Goal: Check status: Check status

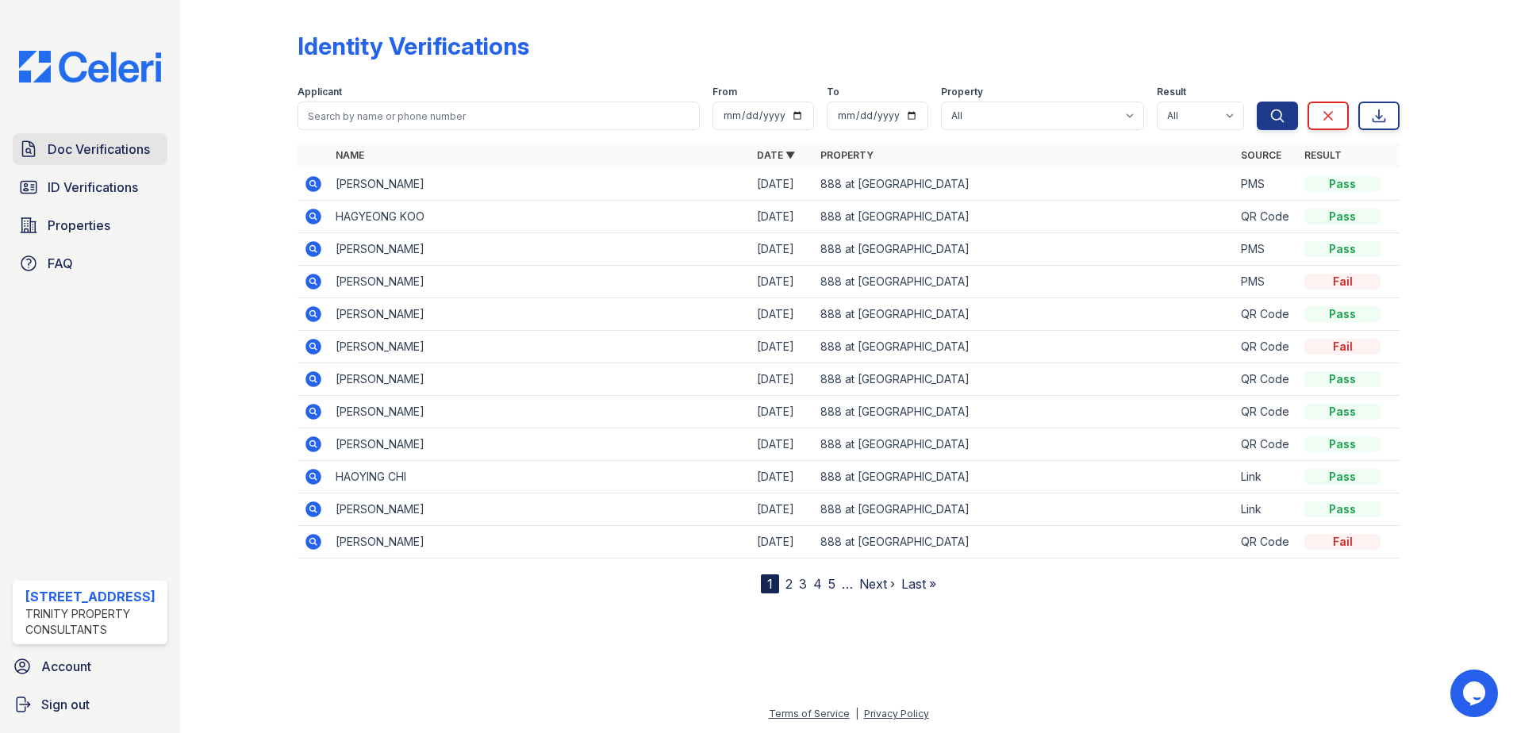
click at [87, 140] on span "Doc Verifications" at bounding box center [99, 149] width 102 height 19
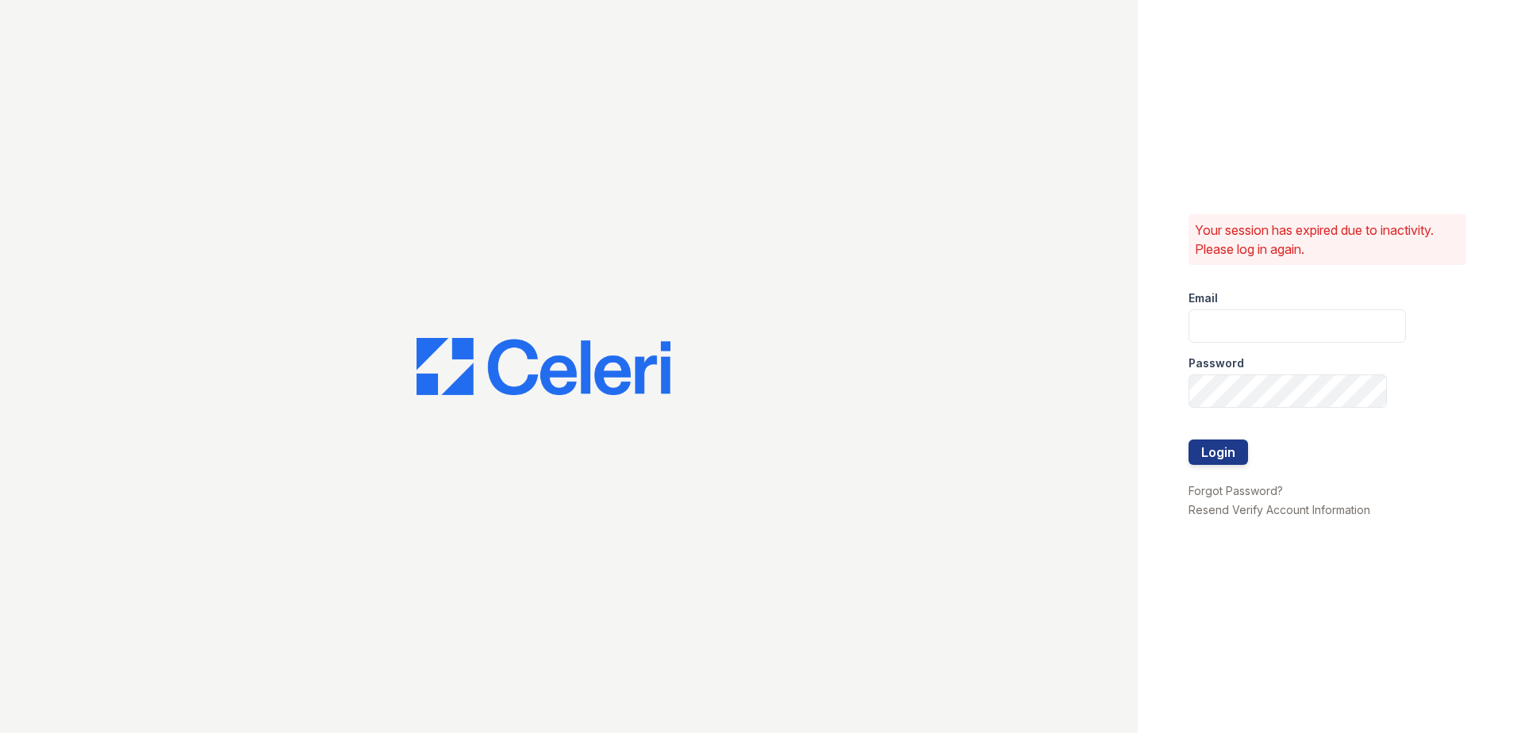
type input "888atgrandhopepark@trinity-pm.com"
click at [1229, 446] on button "Login" at bounding box center [1219, 452] width 60 height 25
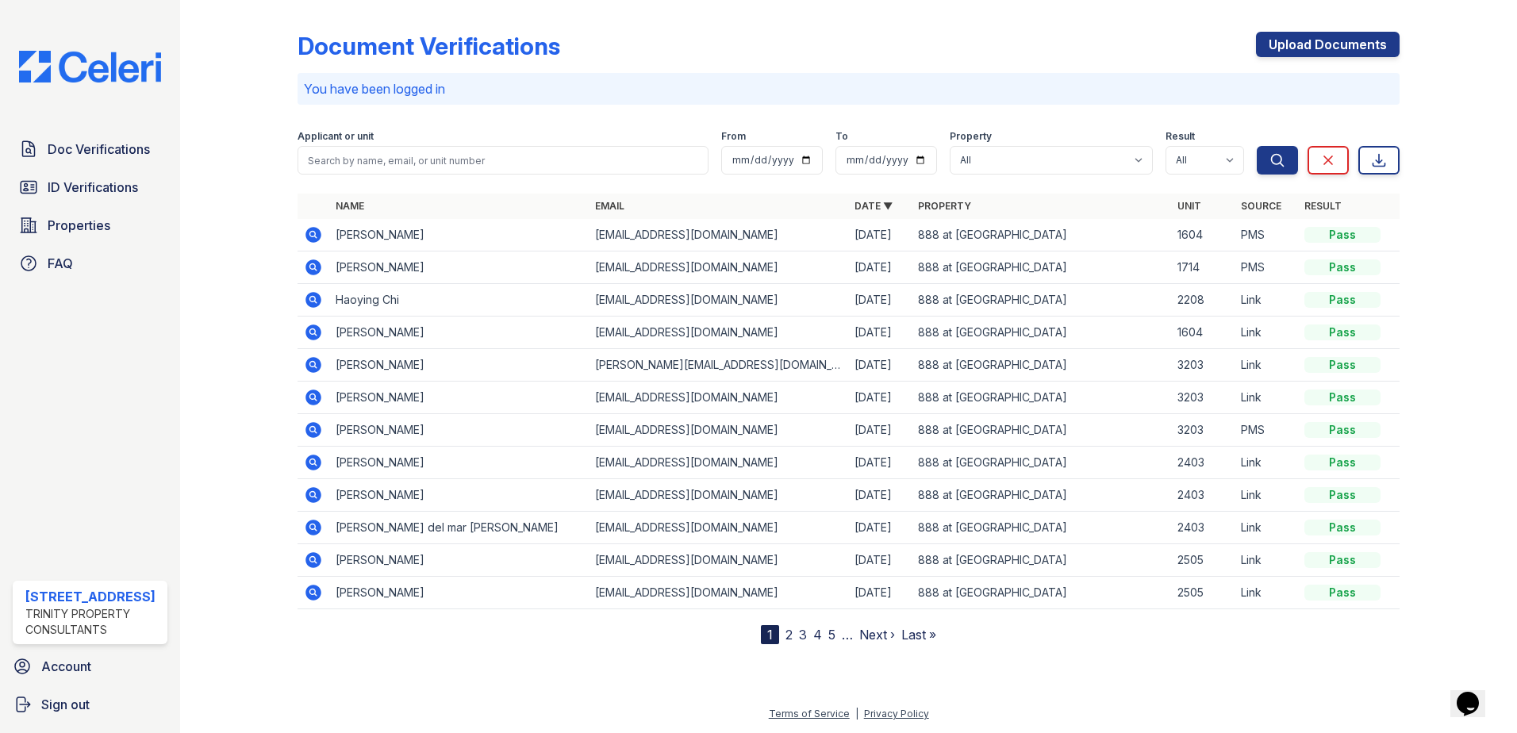
click at [310, 233] on icon at bounding box center [313, 234] width 19 height 19
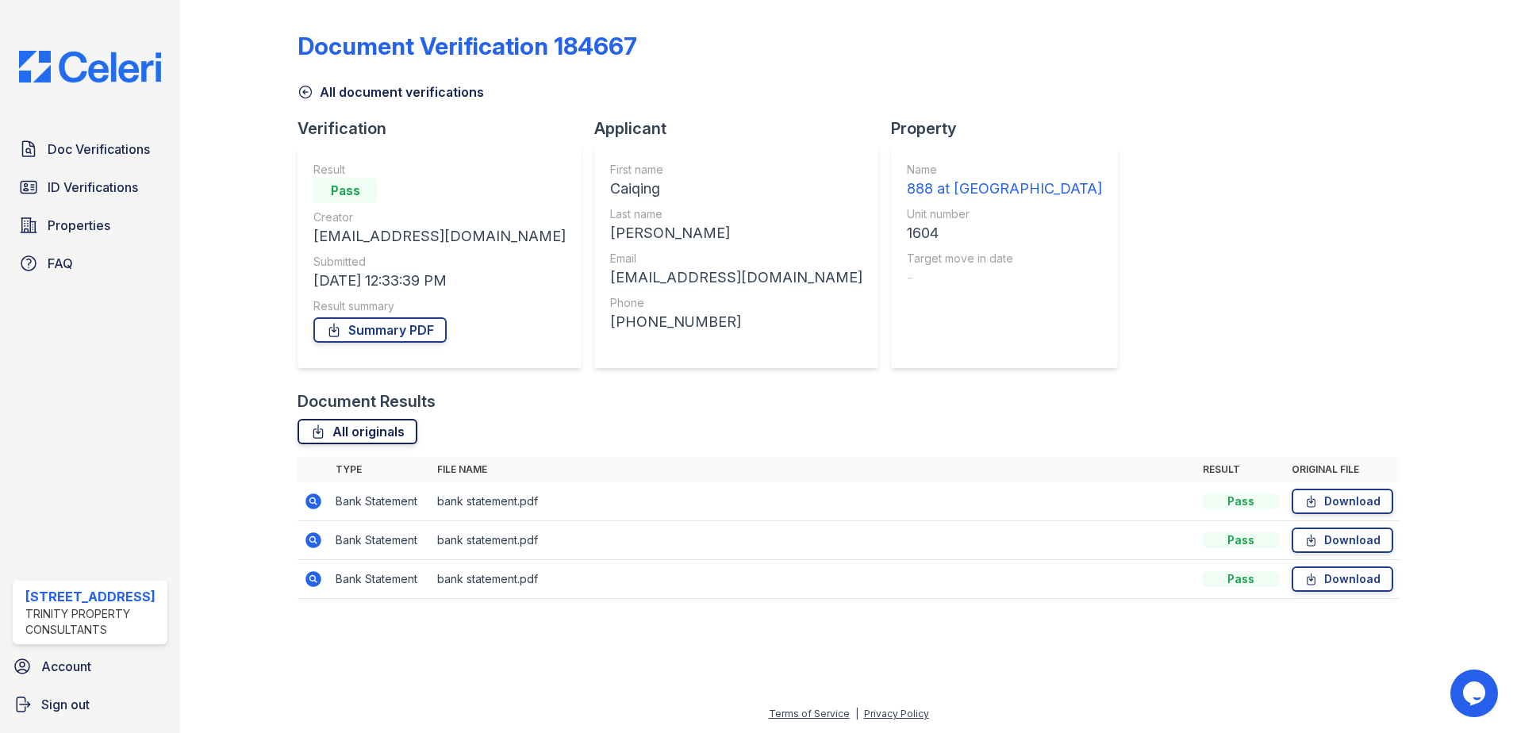
click at [385, 425] on link "All originals" at bounding box center [358, 431] width 120 height 25
click at [379, 338] on link "Summary PDF" at bounding box center [379, 329] width 133 height 25
click at [313, 91] on icon at bounding box center [306, 92] width 16 height 16
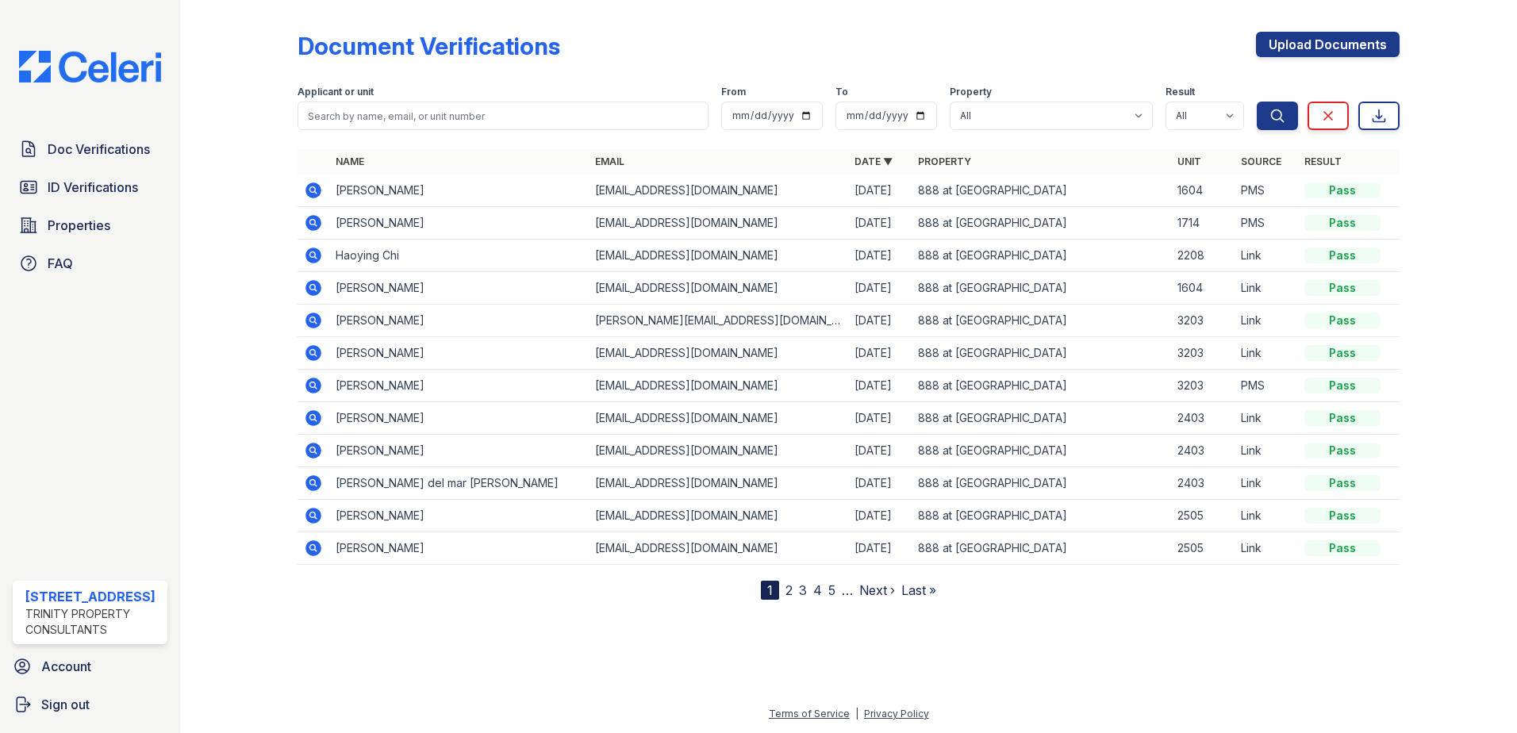
click at [312, 284] on icon at bounding box center [313, 288] width 19 height 19
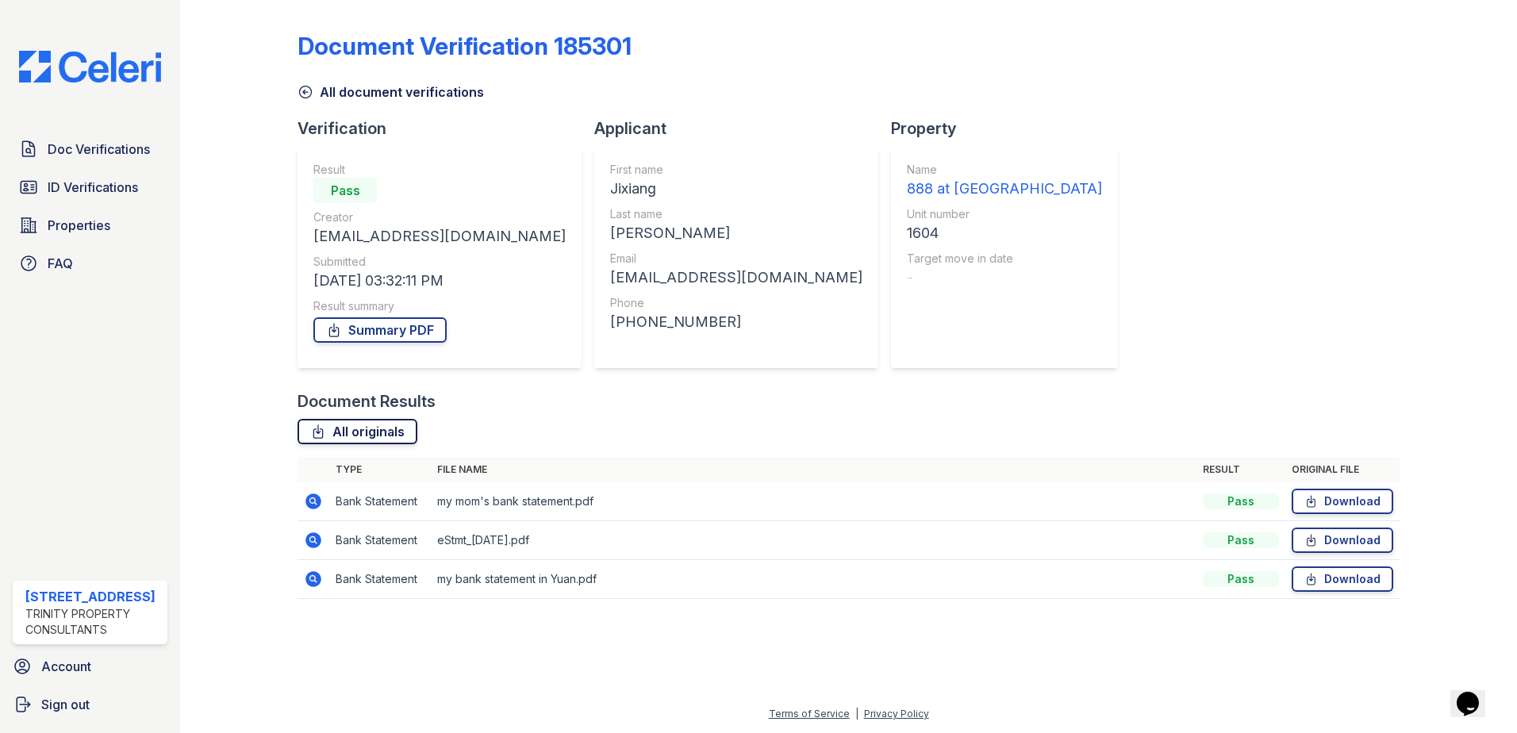
click at [396, 419] on link "All originals" at bounding box center [358, 431] width 120 height 25
click at [385, 327] on link "Summary PDF" at bounding box center [379, 329] width 133 height 25
click at [319, 92] on link "All document verifications" at bounding box center [391, 92] width 186 height 19
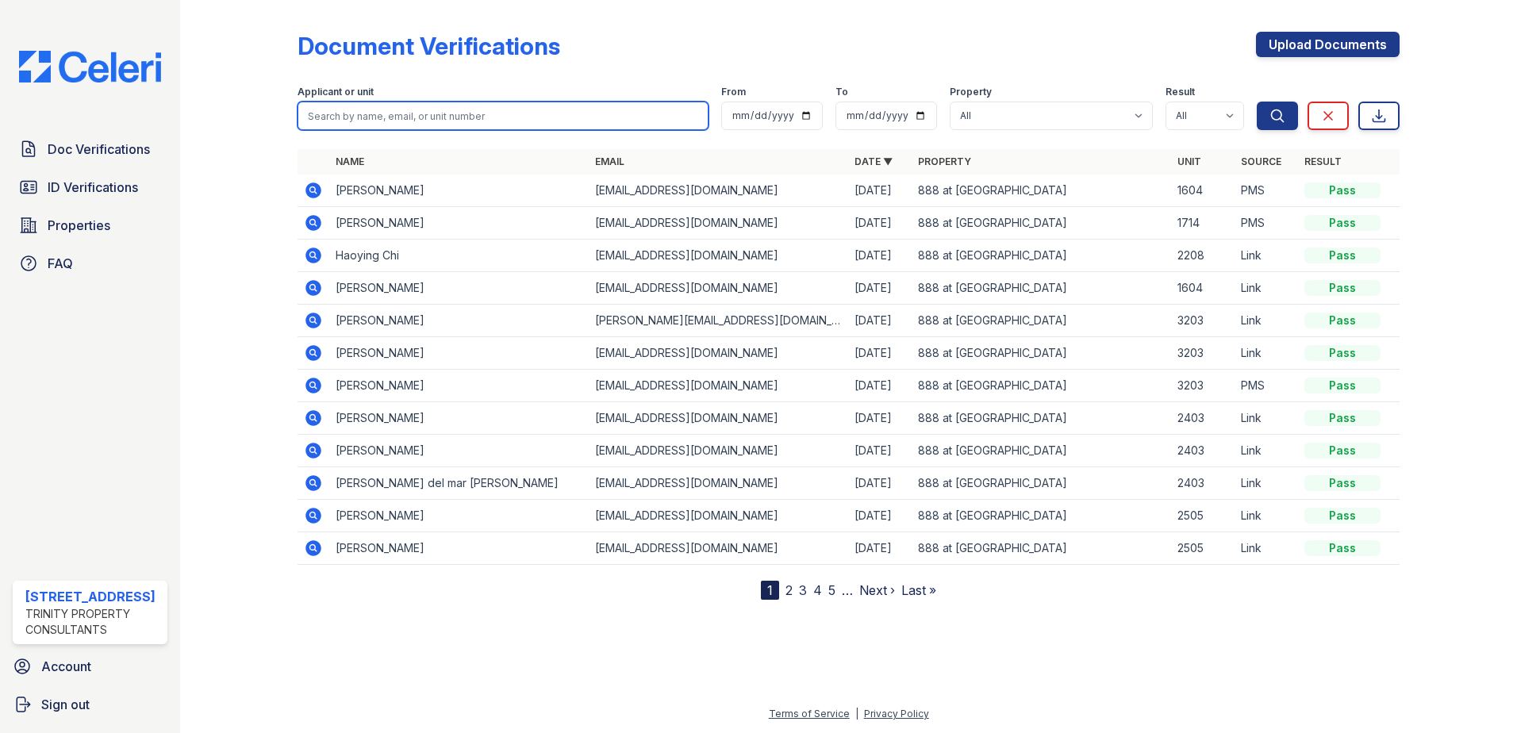
click at [413, 111] on input "search" at bounding box center [503, 116] width 411 height 29
type input "I"
type input "JIANG"
click at [1257, 102] on button "Search" at bounding box center [1277, 116] width 41 height 29
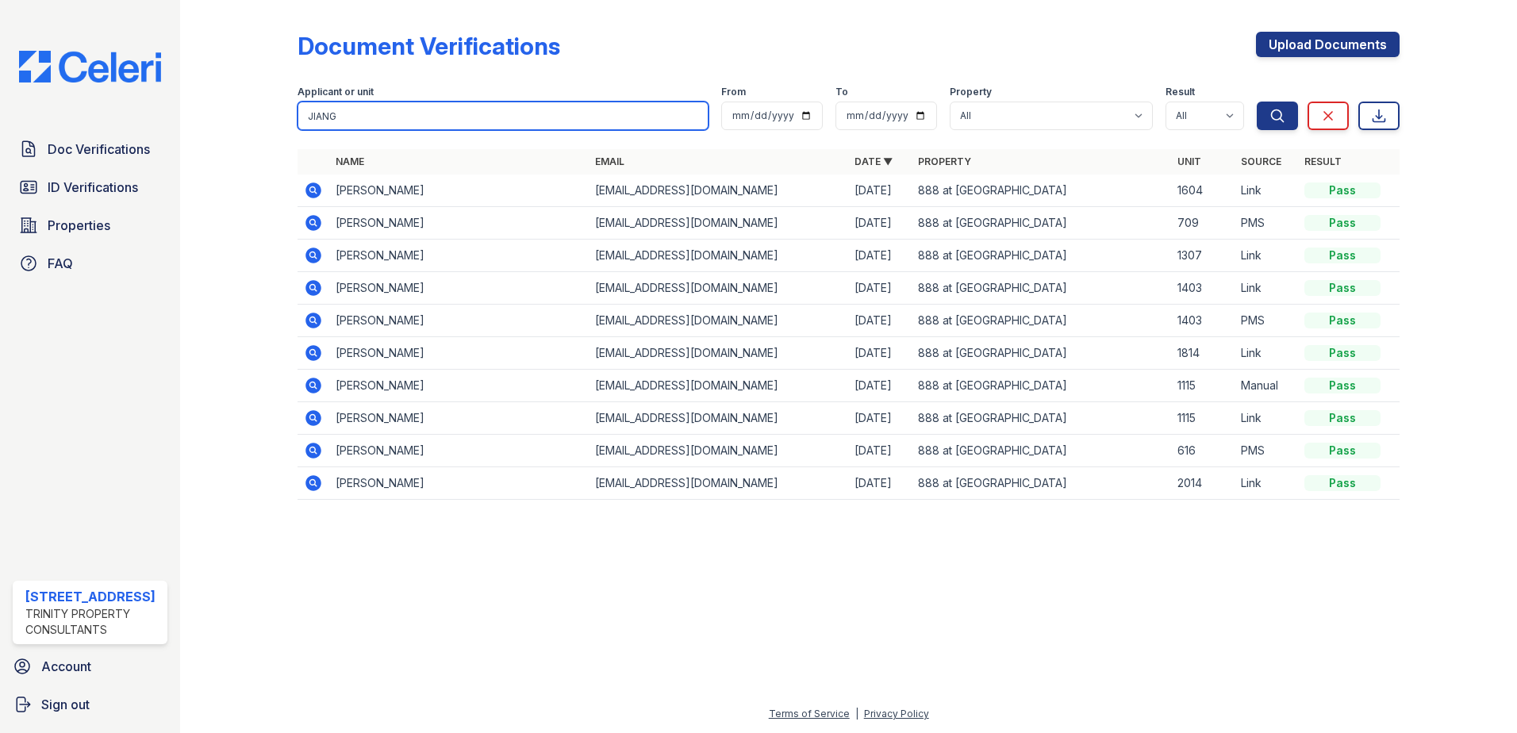
click at [382, 114] on input "JIANG" at bounding box center [503, 116] width 411 height 29
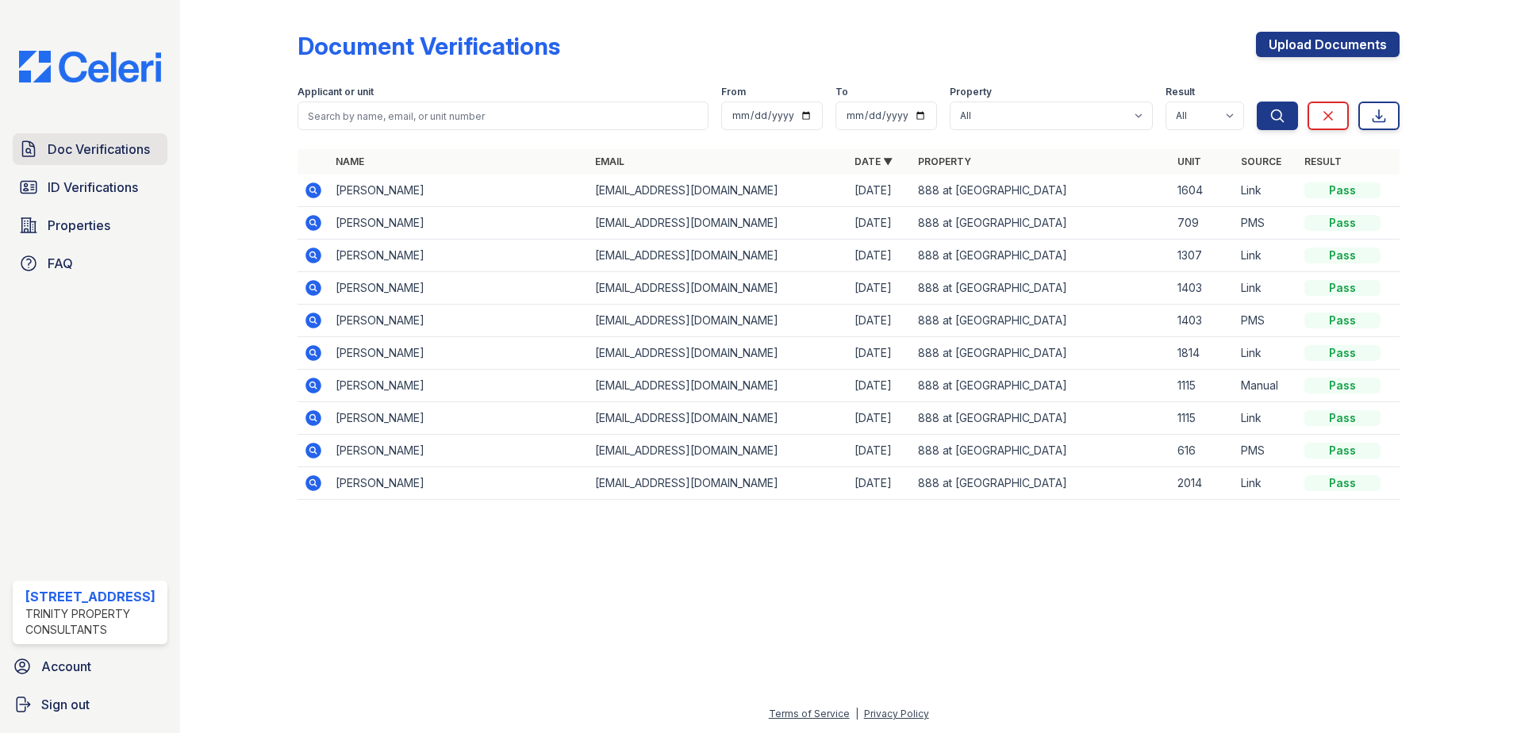
click at [115, 149] on span "Doc Verifications" at bounding box center [99, 149] width 102 height 19
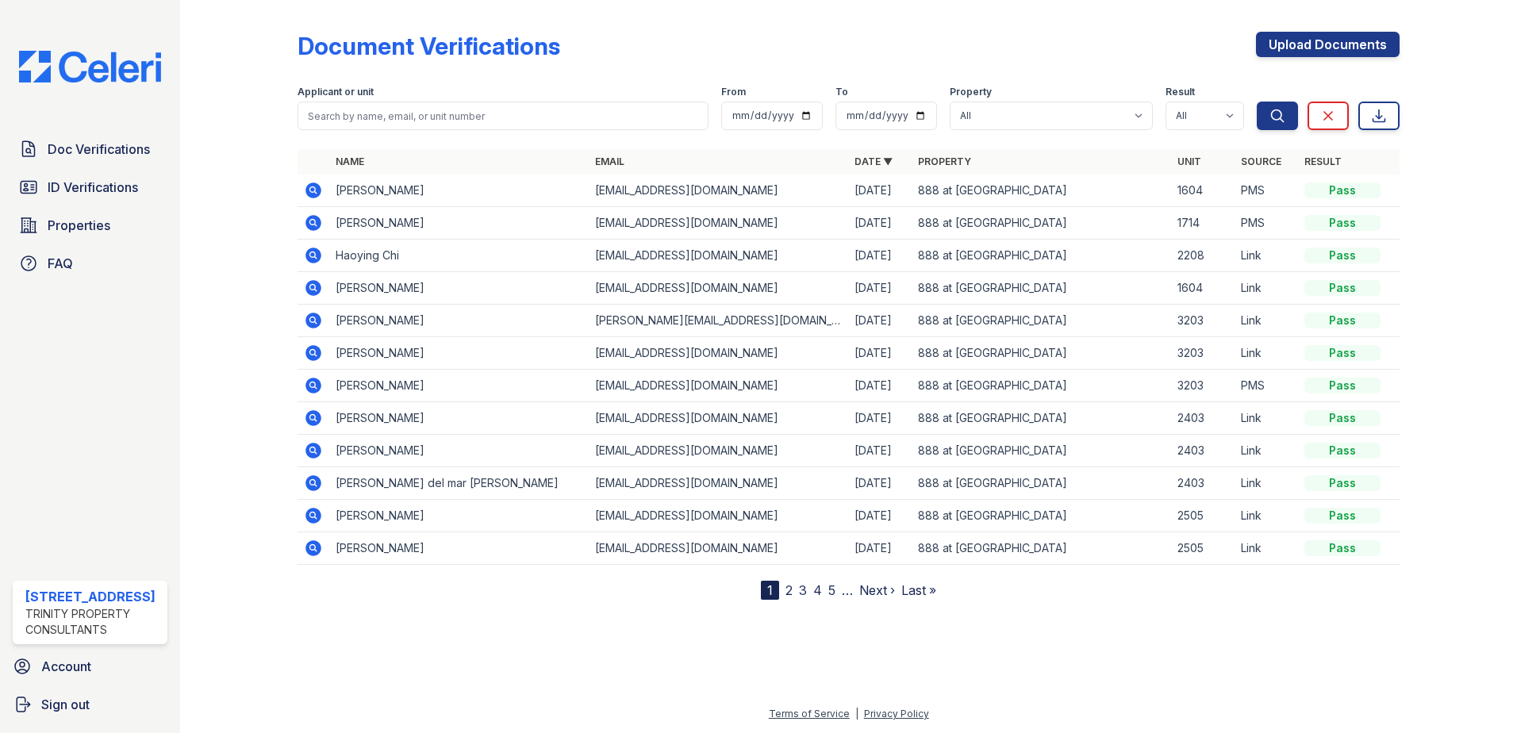
click at [310, 222] on icon at bounding box center [313, 222] width 19 height 19
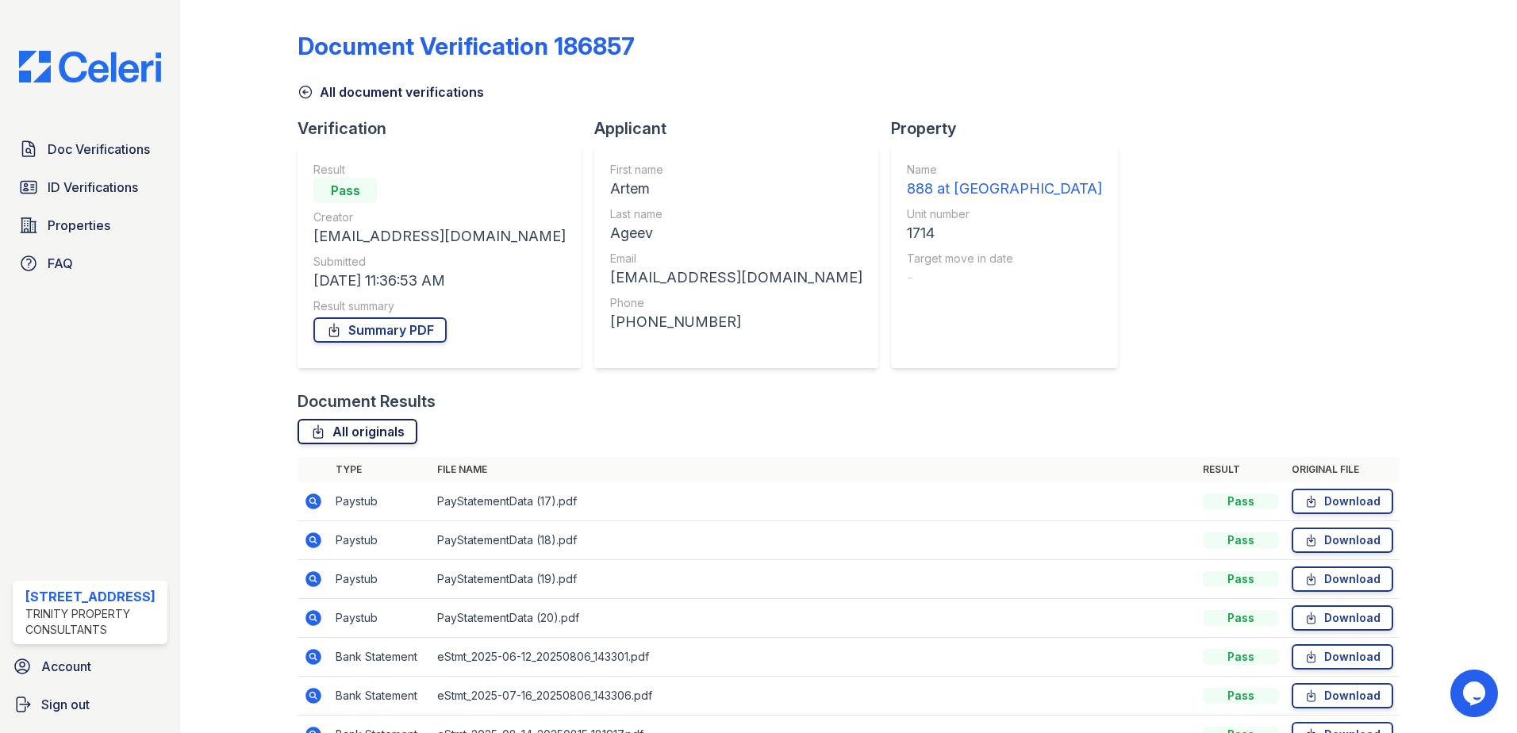
click at [379, 429] on link "All originals" at bounding box center [358, 431] width 120 height 25
click at [428, 328] on link "Summary PDF" at bounding box center [379, 329] width 133 height 25
drag, startPoint x: 317, startPoint y: 92, endPoint x: 313, endPoint y: 102, distance: 11.1
click at [317, 93] on link "All document verifications" at bounding box center [391, 92] width 186 height 19
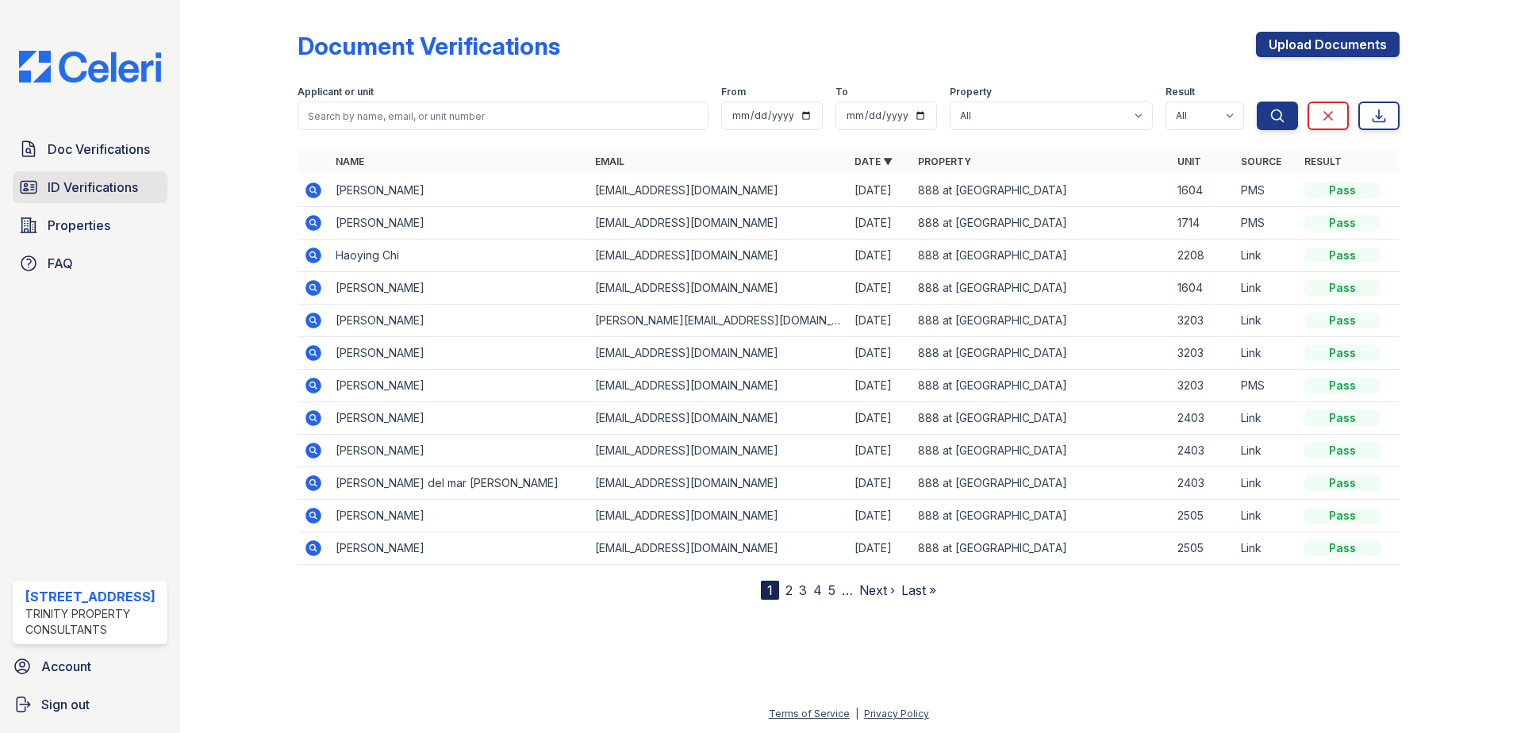
click at [100, 189] on span "ID Verifications" at bounding box center [93, 187] width 90 height 19
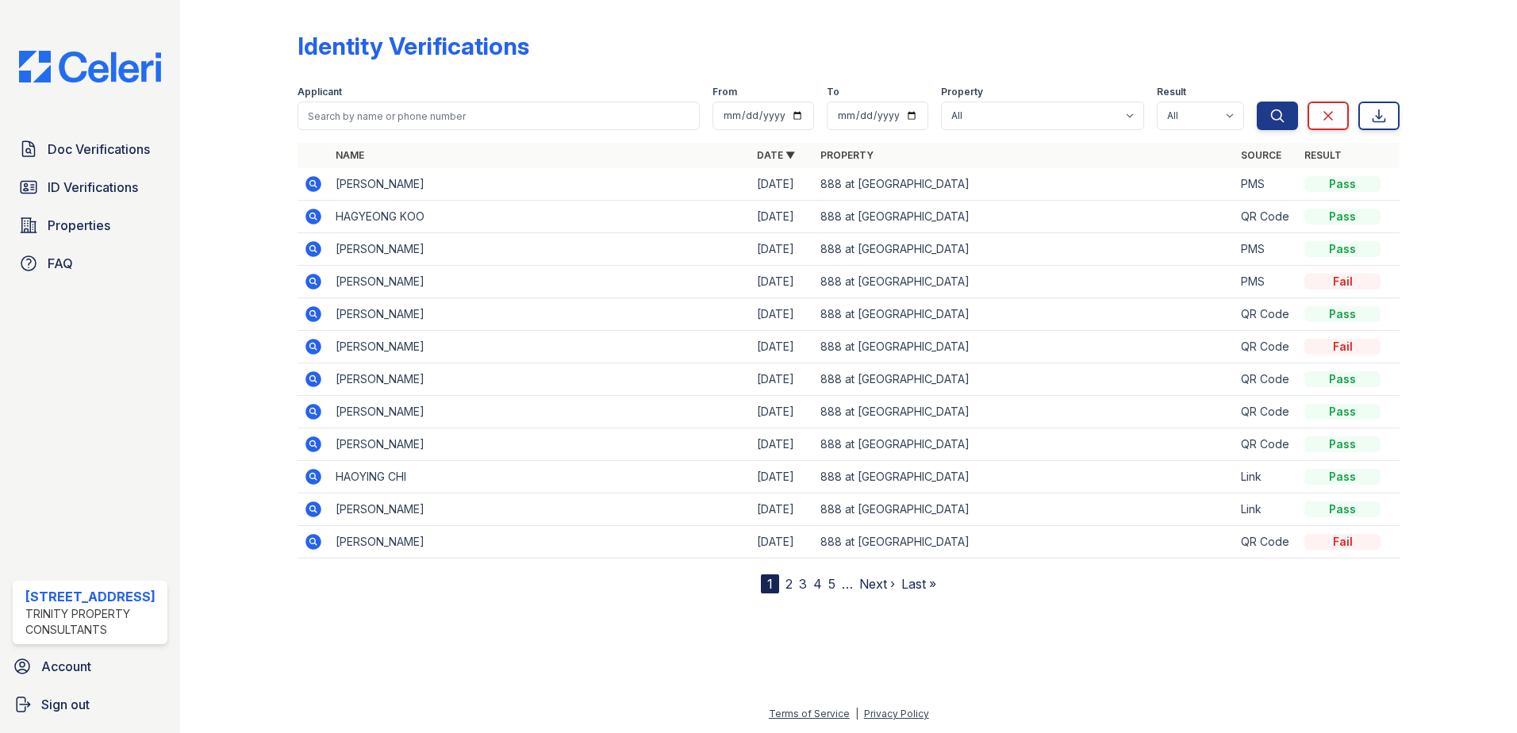
click at [317, 185] on icon at bounding box center [314, 184] width 16 height 16
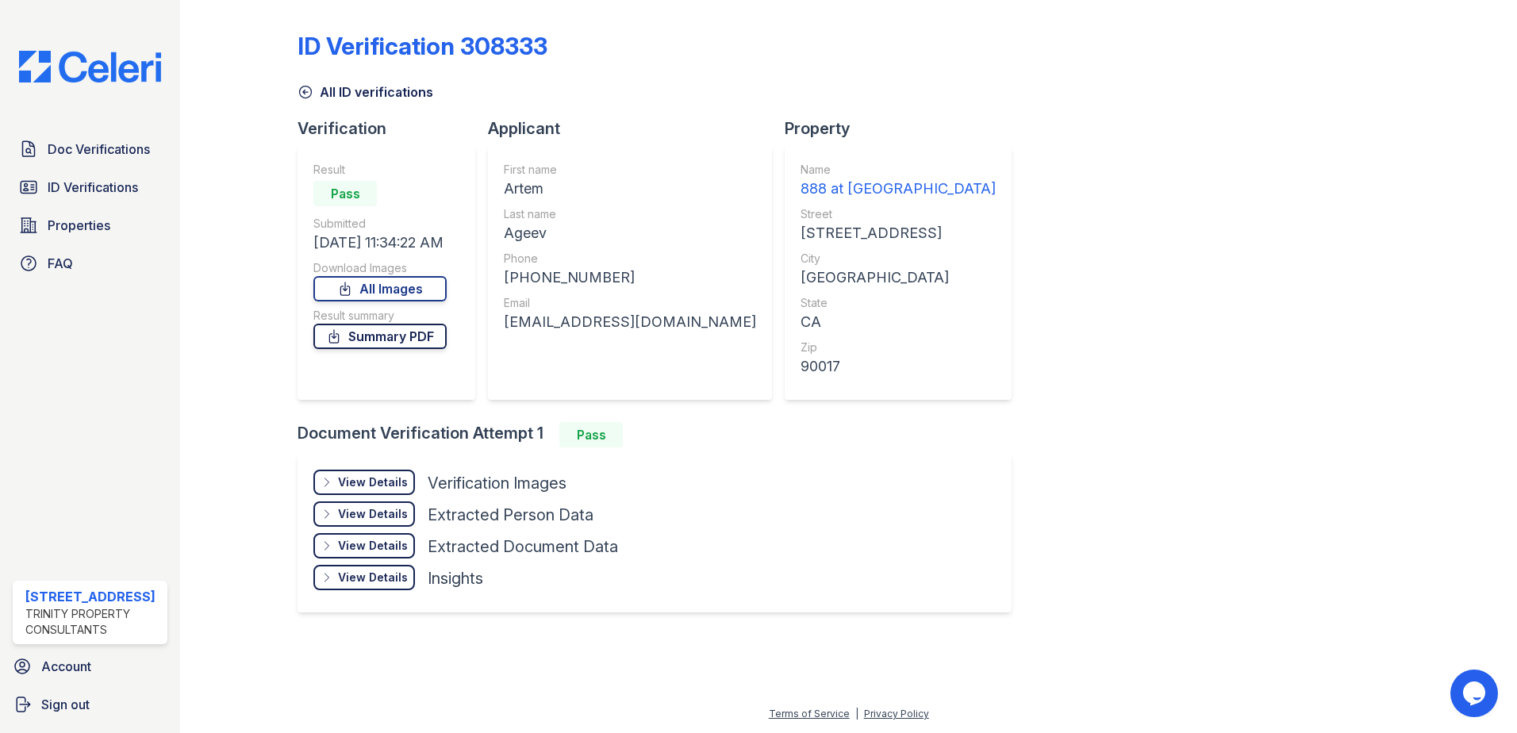
click at [417, 338] on link "Summary PDF" at bounding box center [379, 336] width 133 height 25
click at [421, 286] on link "All Images" at bounding box center [379, 288] width 133 height 25
click at [113, 177] on link "ID Verifications" at bounding box center [90, 187] width 155 height 32
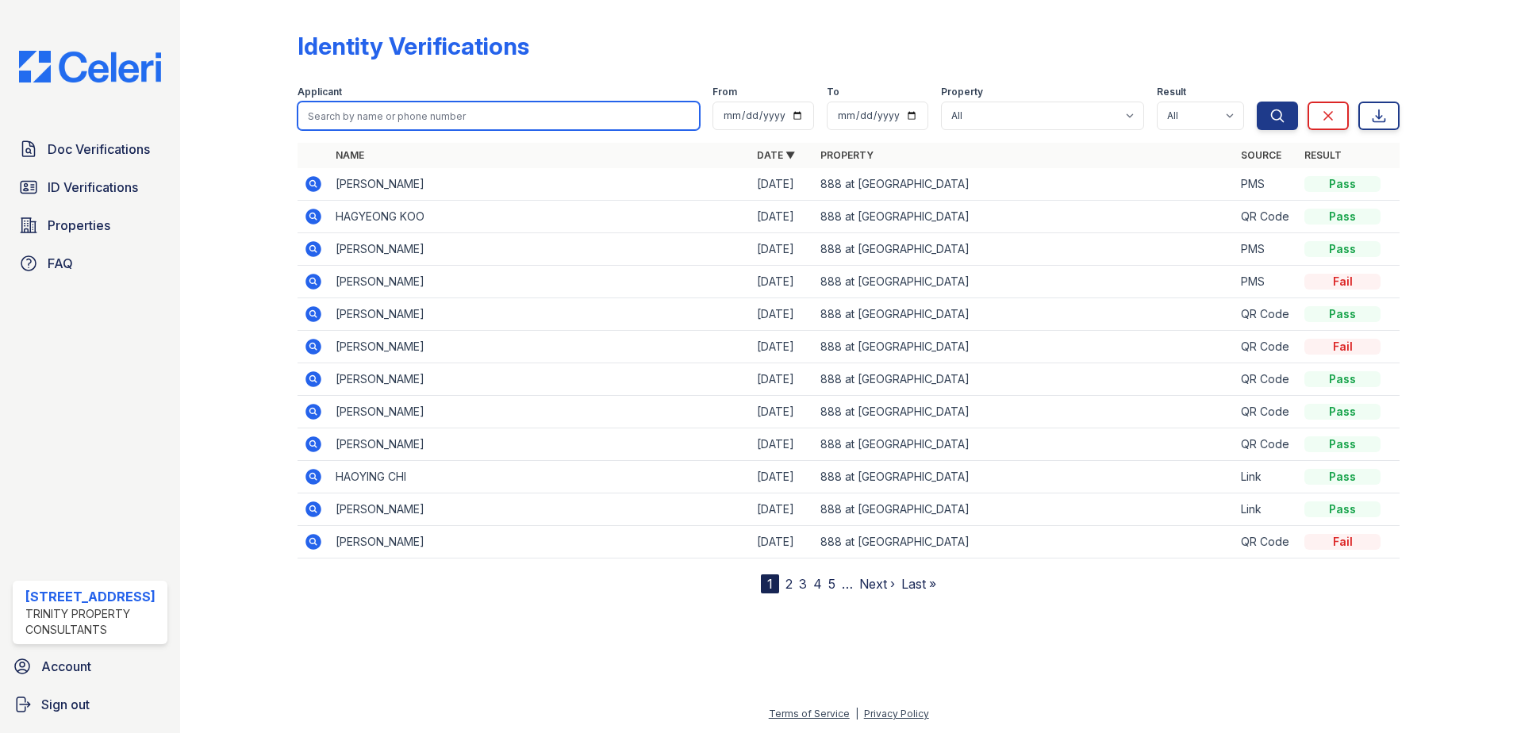
click at [442, 115] on input "search" at bounding box center [499, 116] width 402 height 29
type input "jiang"
click at [1257, 102] on button "Search" at bounding box center [1277, 116] width 41 height 29
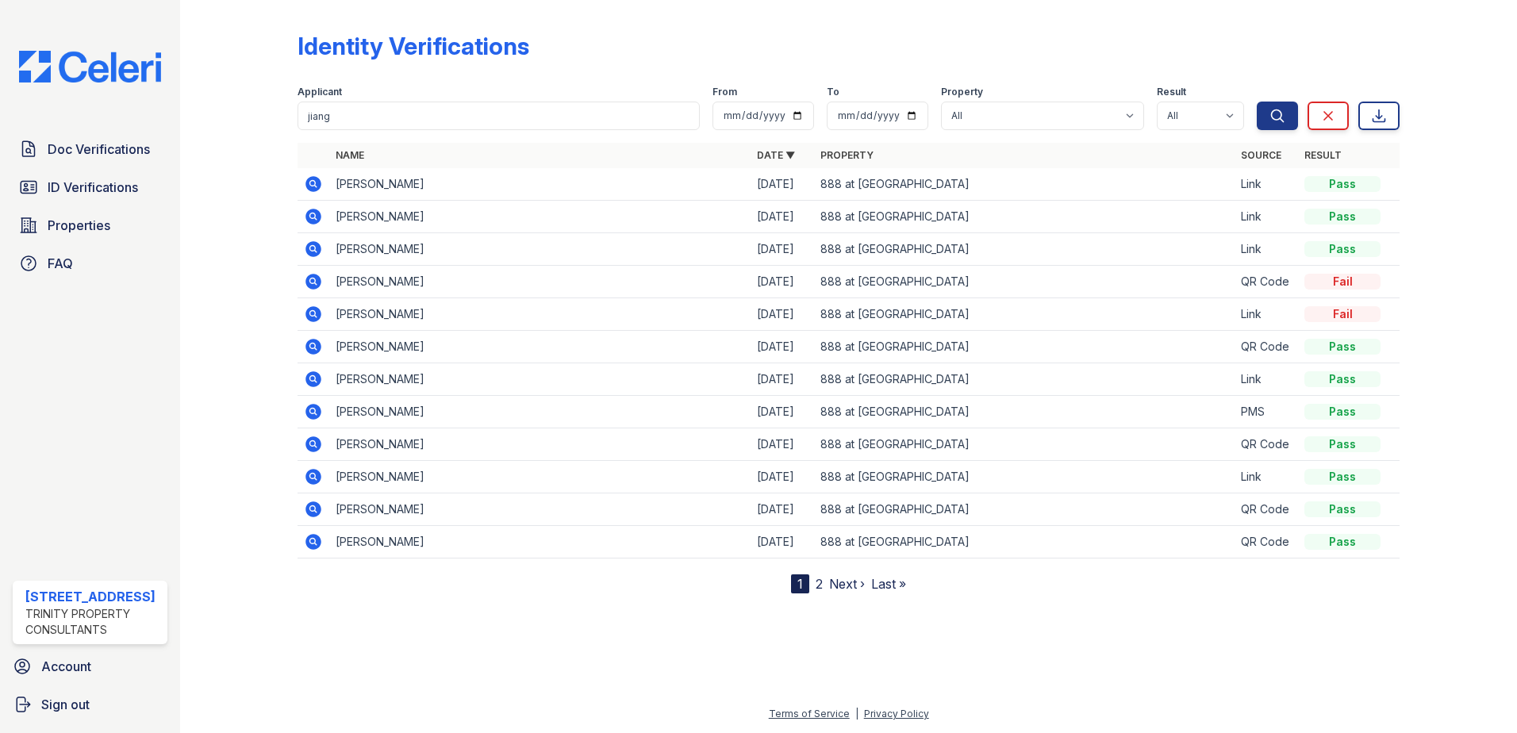
click at [318, 185] on icon at bounding box center [314, 184] width 16 height 16
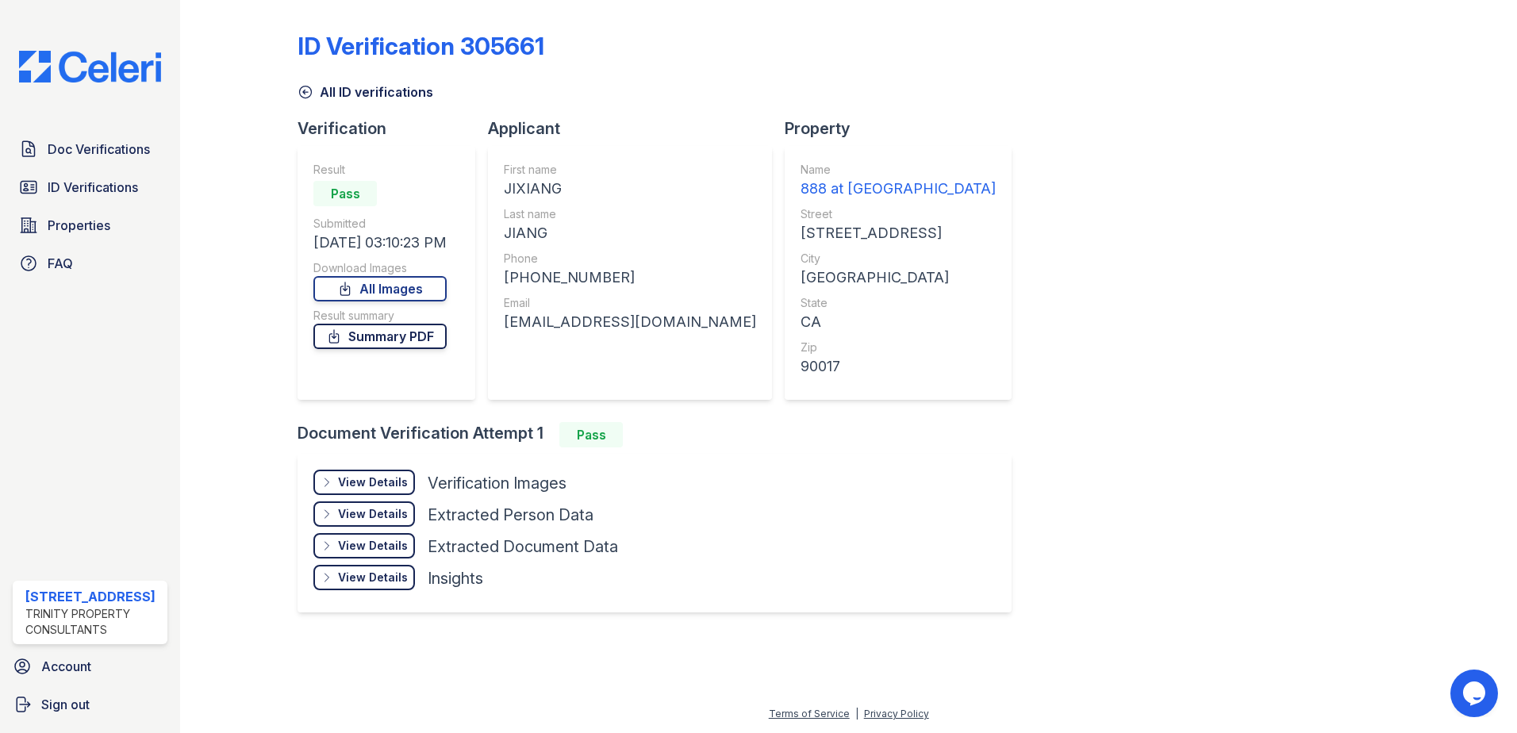
click at [401, 336] on link "Summary PDF" at bounding box center [379, 336] width 133 height 25
click at [424, 292] on link "All Images" at bounding box center [379, 288] width 133 height 25
click at [320, 100] on link "All ID verifications" at bounding box center [366, 92] width 136 height 19
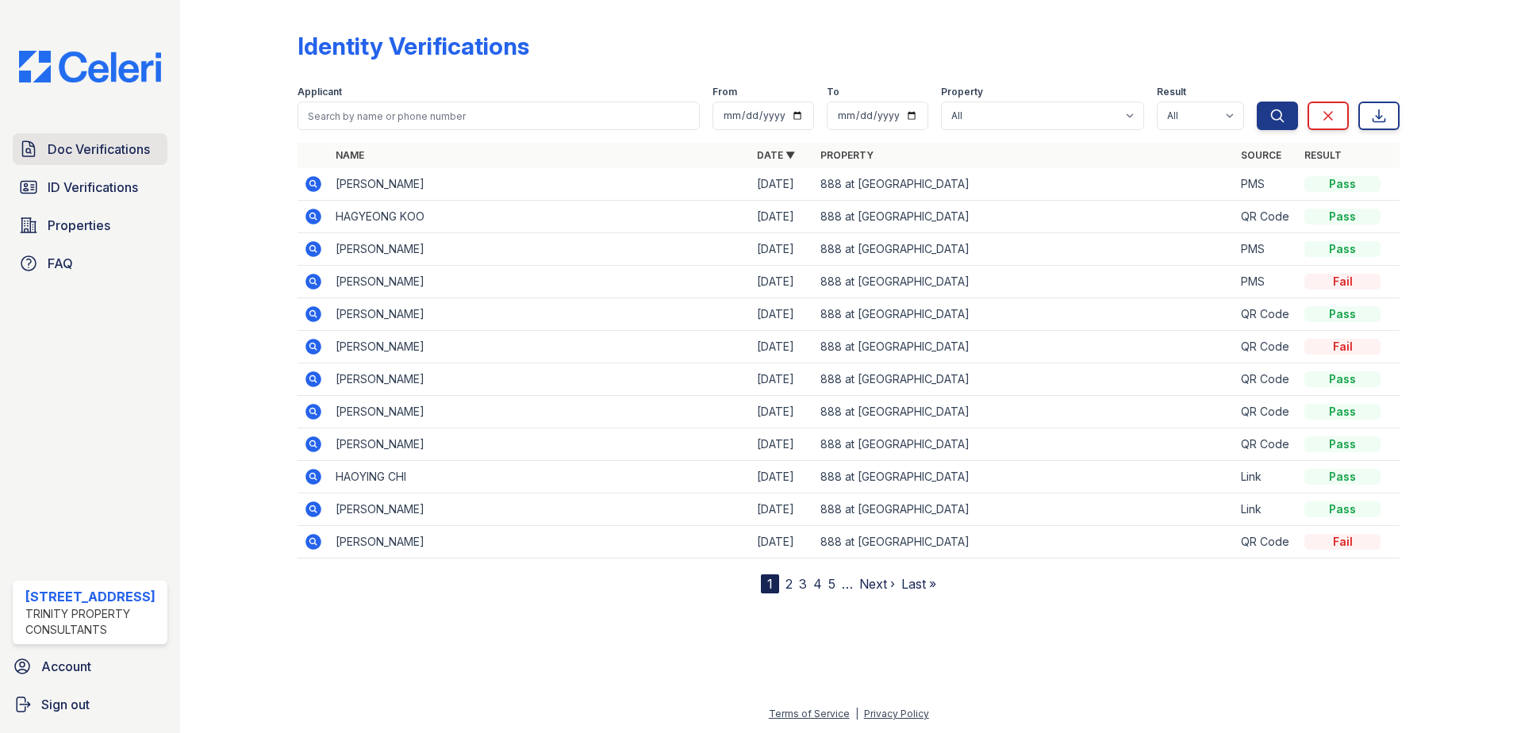
click at [152, 143] on link "Doc Verifications" at bounding box center [90, 149] width 155 height 32
